Goal: Find specific fact: Find specific fact

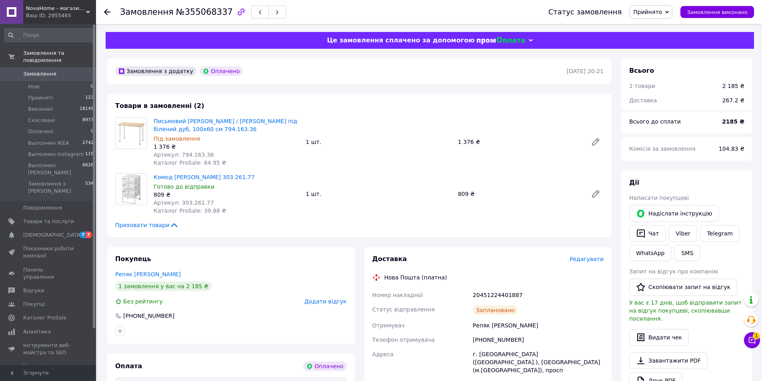
click at [199, 200] on span "Артикул: 303.261.77" at bounding box center [184, 203] width 60 height 6
copy span "303.261.77"
